Goal: Task Accomplishment & Management: Manage account settings

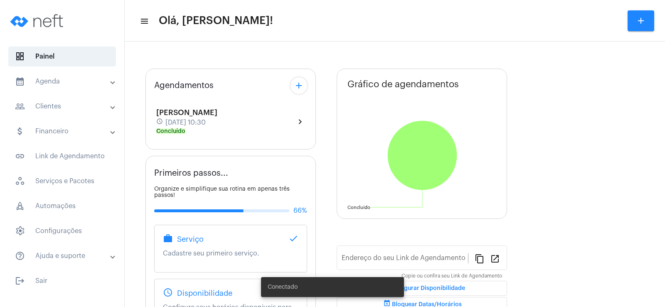
click at [299, 85] on mat-icon "add" at bounding box center [299, 86] width 10 height 10
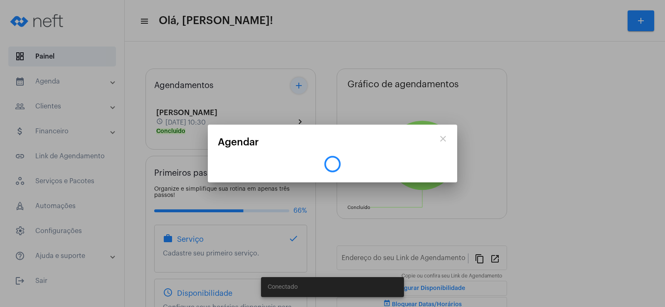
type input "[URL][DOMAIN_NAME]"
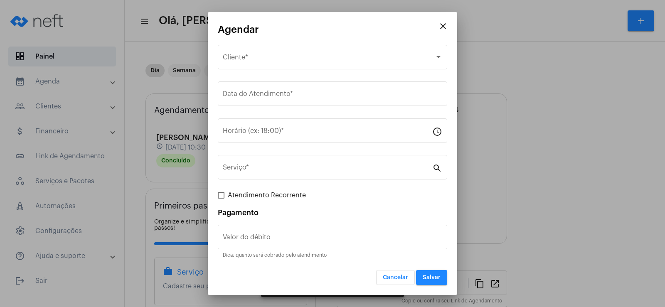
click at [444, 26] on mat-icon "close" at bounding box center [443, 26] width 10 height 10
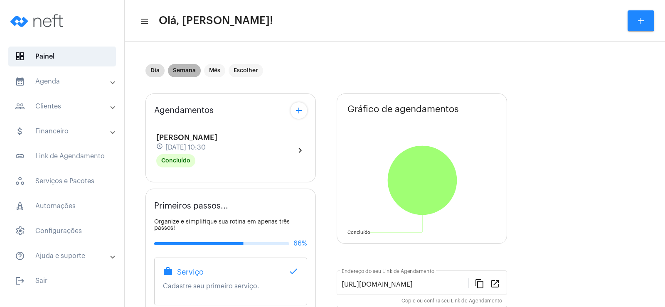
click at [174, 72] on mat-chip "Semana" at bounding box center [184, 70] width 33 height 13
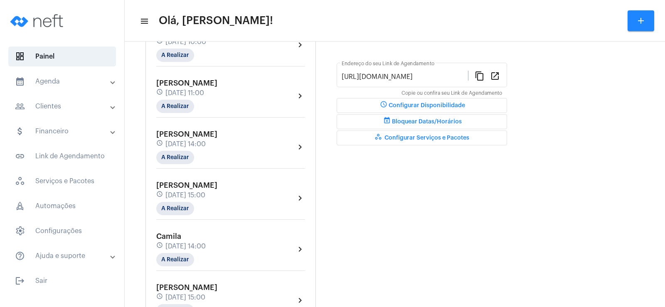
scroll to position [249, 0]
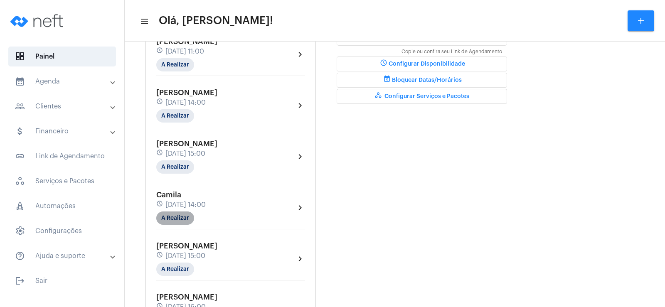
click at [180, 219] on mat-chip "A Realizar" at bounding box center [175, 218] width 38 height 13
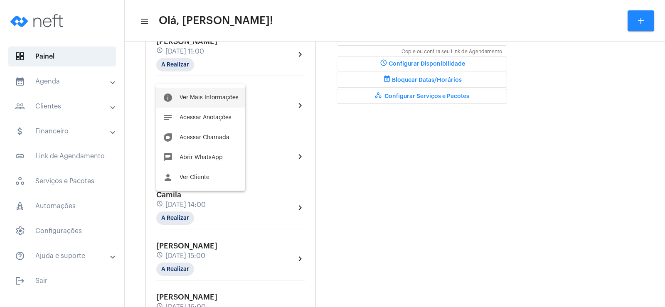
click at [212, 92] on button "info Ver Mais Informações" at bounding box center [200, 98] width 89 height 20
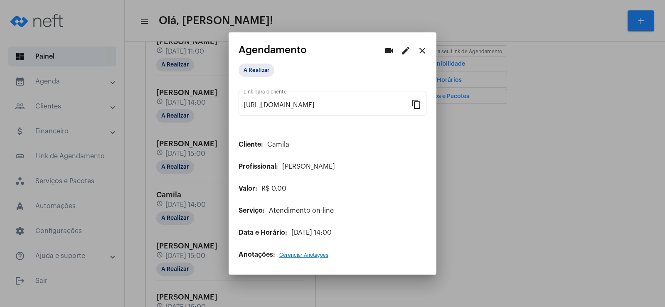
click at [405, 49] on mat-icon "edit" at bounding box center [406, 51] width 10 height 10
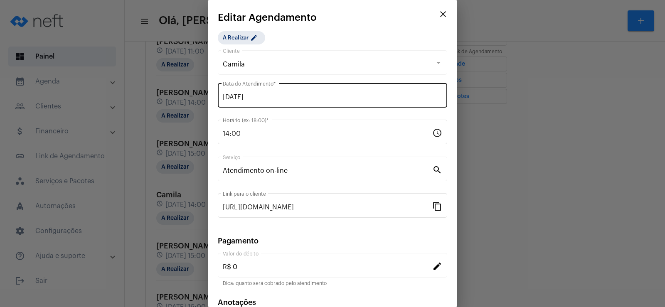
click at [239, 94] on input "[DATE]" at bounding box center [333, 97] width 220 height 7
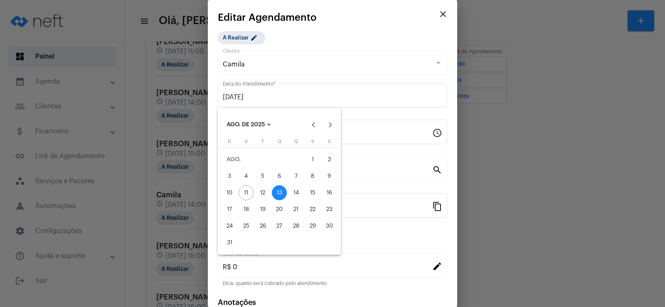
click at [247, 196] on div "11" at bounding box center [246, 192] width 15 height 15
type input "[DATE]"
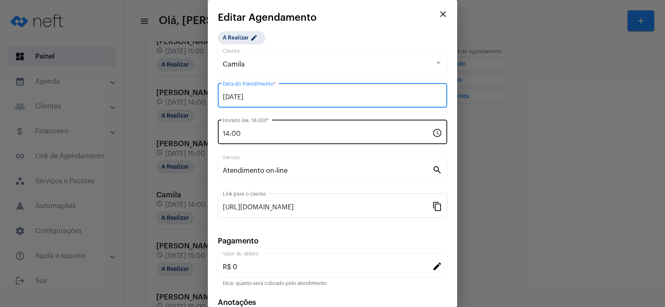
click at [226, 135] on input "14:00" at bounding box center [328, 133] width 210 height 7
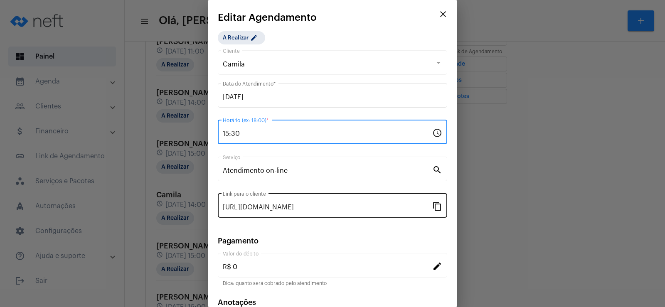
scroll to position [51, 0]
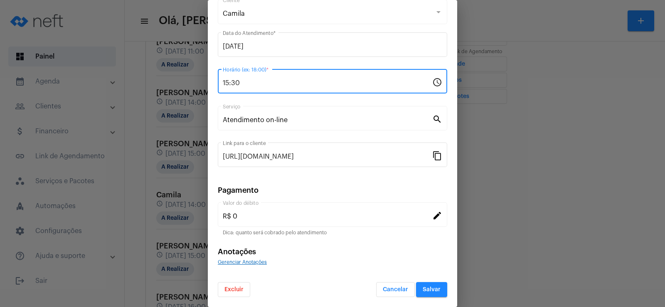
type input "15:30"
click at [432, 291] on span "Salvar" at bounding box center [432, 290] width 18 height 6
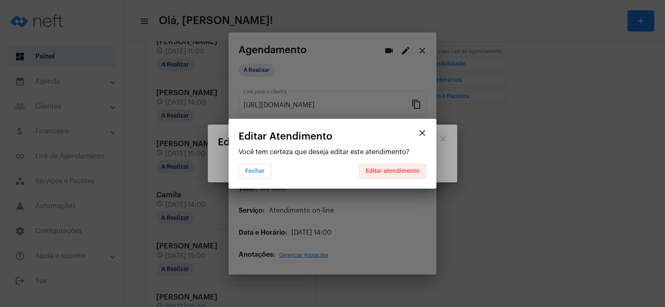
click at [398, 174] on span "Editar atendimento" at bounding box center [393, 171] width 54 height 6
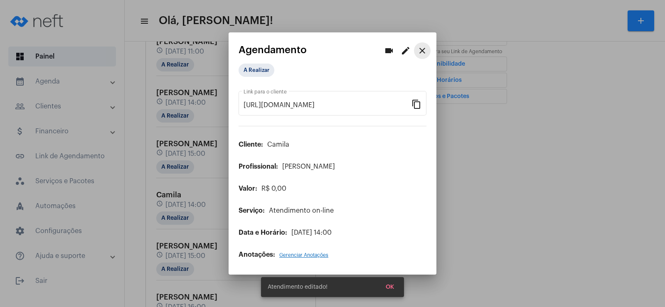
click at [420, 51] on mat-icon "close" at bounding box center [422, 51] width 10 height 10
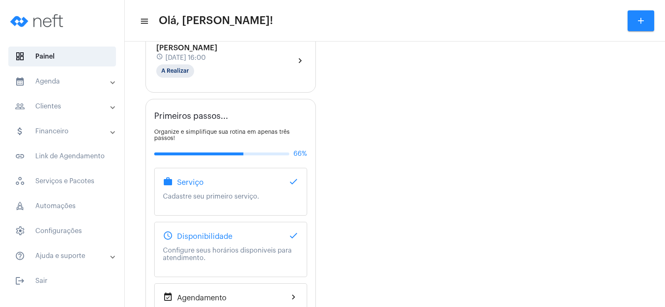
scroll to position [564, 0]
